Goal: Transaction & Acquisition: Purchase product/service

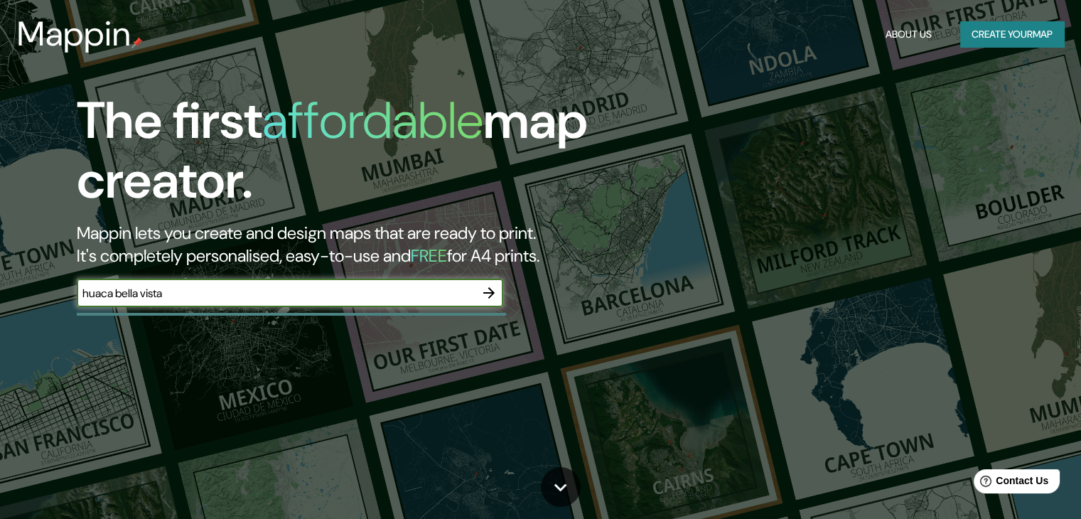
type input "huaca bella vista"
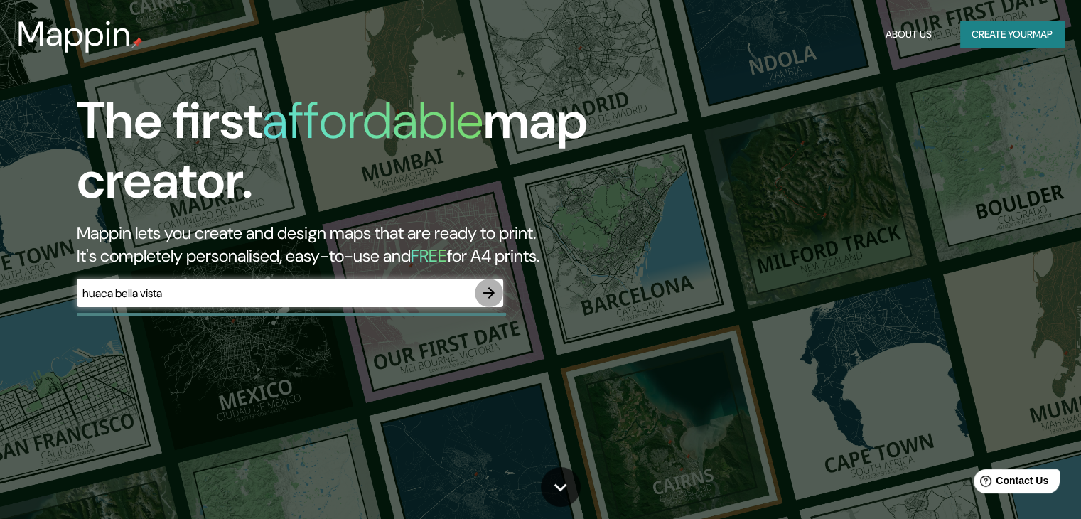
click at [481, 294] on icon "button" at bounding box center [489, 292] width 17 height 17
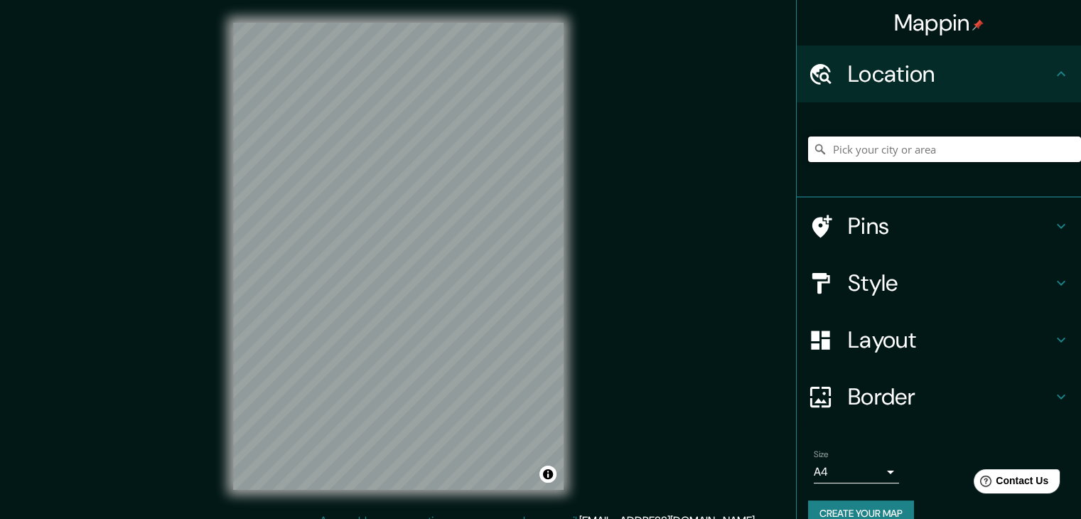
click at [911, 149] on input "Pick your city or area" at bounding box center [944, 150] width 273 height 26
click at [976, 140] on input "[GEOGRAPHIC_DATA][PERSON_NAME], [GEOGRAPHIC_DATA], [GEOGRAPHIC_DATA]" at bounding box center [944, 150] width 273 height 26
click at [1024, 149] on input "[GEOGRAPHIC_DATA][PERSON_NAME], [GEOGRAPHIC_DATA], [GEOGRAPHIC_DATA], [GEOGRAPH…" at bounding box center [944, 150] width 273 height 26
click at [1034, 148] on input "[GEOGRAPHIC_DATA][PERSON_NAME], [GEOGRAPHIC_DATA], [GEOGRAPHIC_DATA], [GEOGRAPH…" at bounding box center [944, 150] width 273 height 26
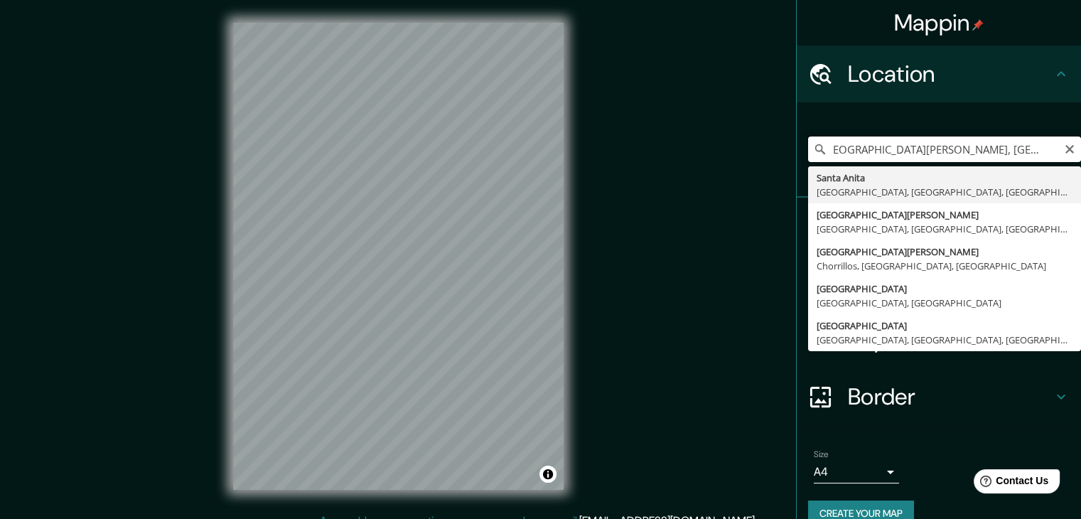
scroll to position [0, 17]
type input "[GEOGRAPHIC_DATA][PERSON_NAME], [GEOGRAPHIC_DATA], [GEOGRAPHIC_DATA], [GEOGRAPH…"
